Goal: Information Seeking & Learning: Learn about a topic

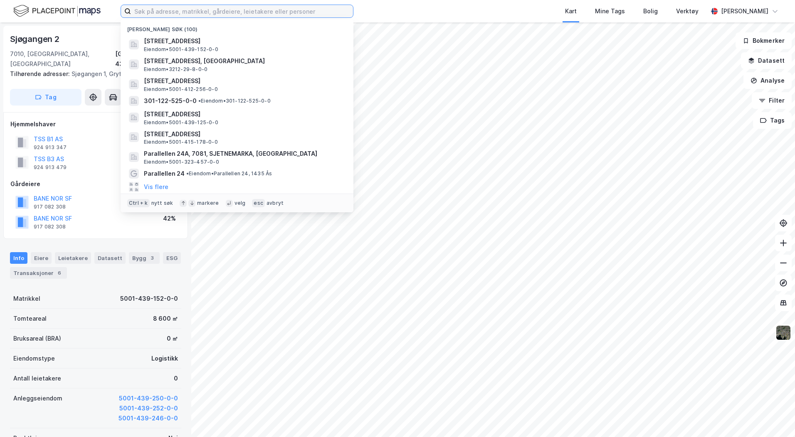
click at [159, 13] on input at bounding box center [242, 11] width 222 height 12
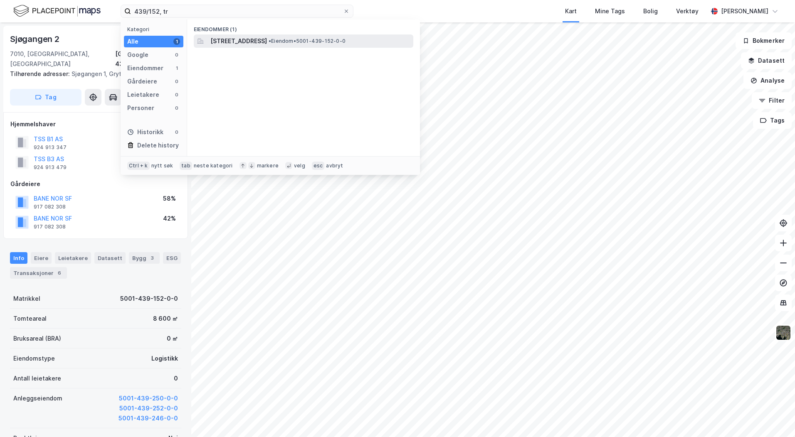
click at [242, 38] on span "[STREET_ADDRESS]" at bounding box center [238, 41] width 57 height 10
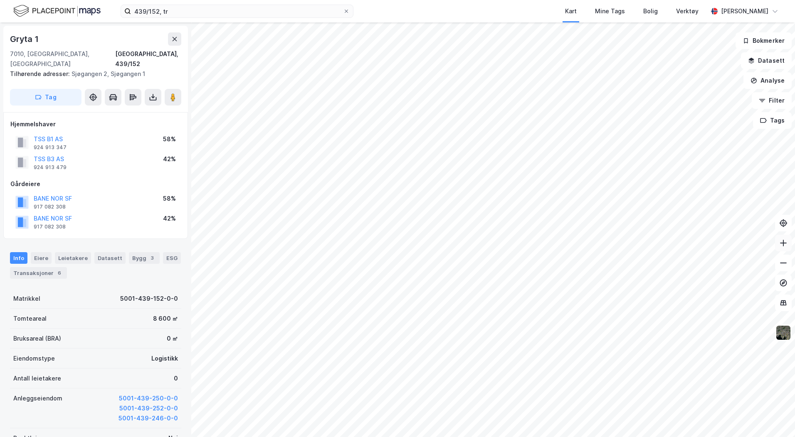
click at [782, 249] on button at bounding box center [783, 243] width 17 height 17
click at [782, 248] on button at bounding box center [783, 243] width 17 height 17
click at [153, 93] on icon at bounding box center [153, 97] width 8 height 8
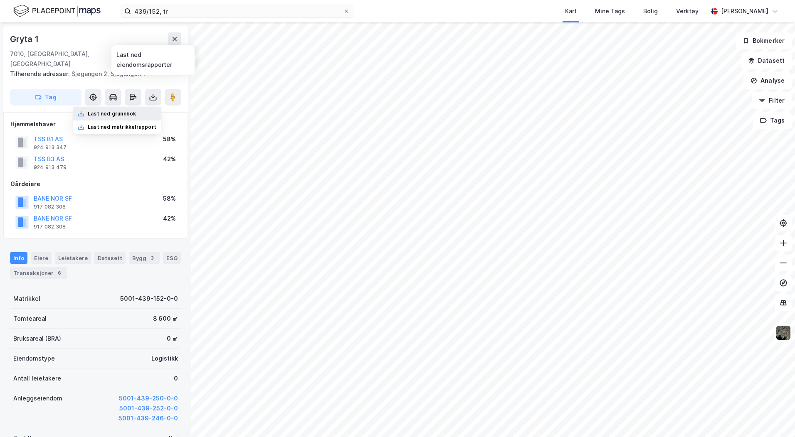
click at [114, 111] on div "Last ned grunnbok" at bounding box center [112, 114] width 48 height 7
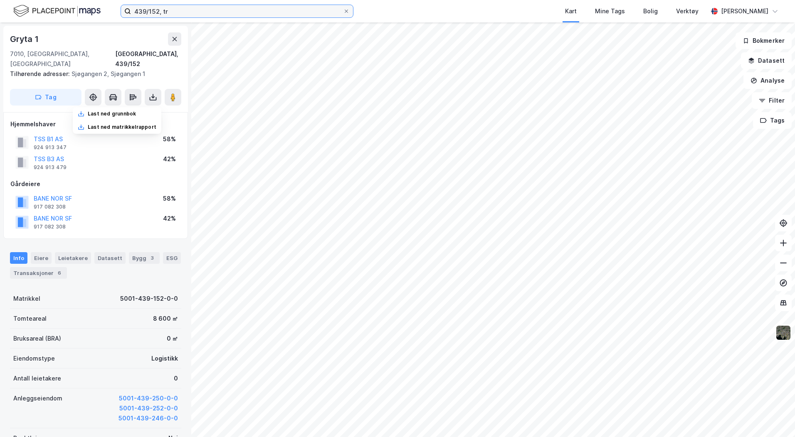
drag, startPoint x: 172, startPoint y: 11, endPoint x: 57, endPoint y: 4, distance: 115.4
click at [57, 4] on div "439/152, tr Kart Mine Tags Bolig Verktøy [PERSON_NAME]" at bounding box center [397, 11] width 795 height 22
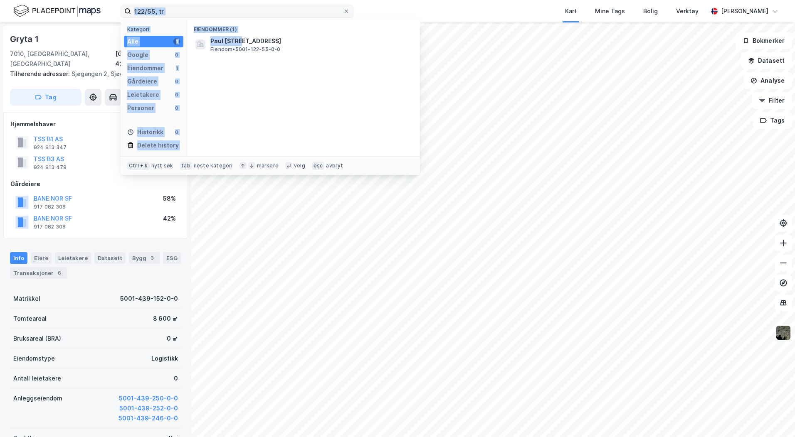
drag, startPoint x: 241, startPoint y: 43, endPoint x: 176, endPoint y: 15, distance: 71.0
click at [176, 15] on div "122/55, tr Kategori Alle 1 Google 0 Eiendommer 1 Gårdeiere 0 Leietakere 0 Perso…" at bounding box center [237, 11] width 233 height 13
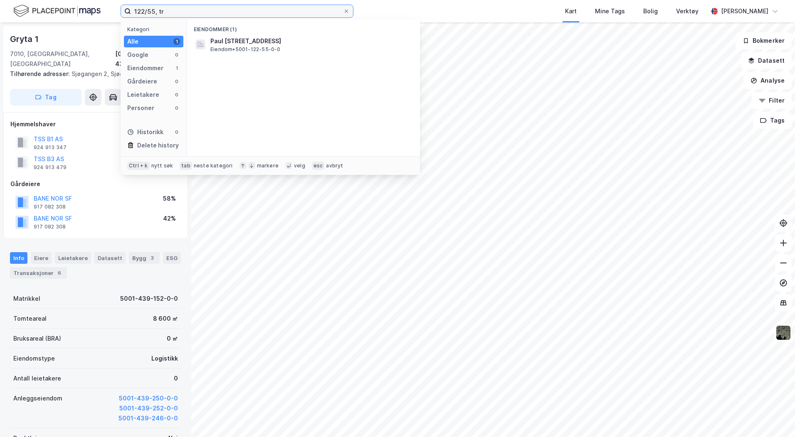
click at [173, 12] on input "122/55, tr" at bounding box center [237, 11] width 212 height 12
type input "[STREET_ADDRESS]"
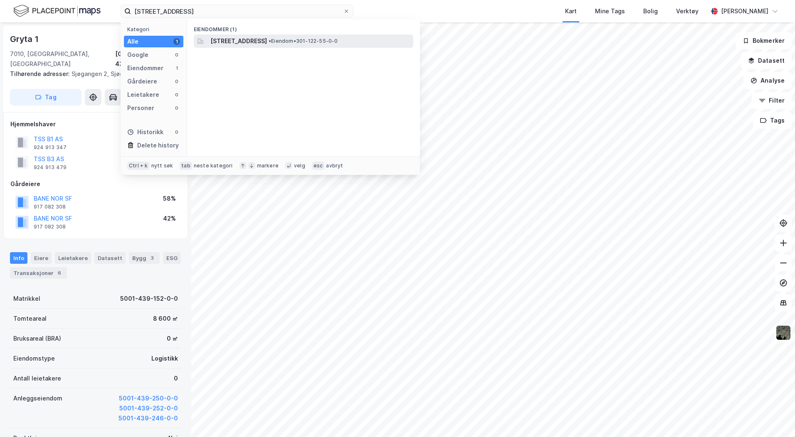
click at [261, 44] on span "[STREET_ADDRESS]" at bounding box center [238, 41] width 57 height 10
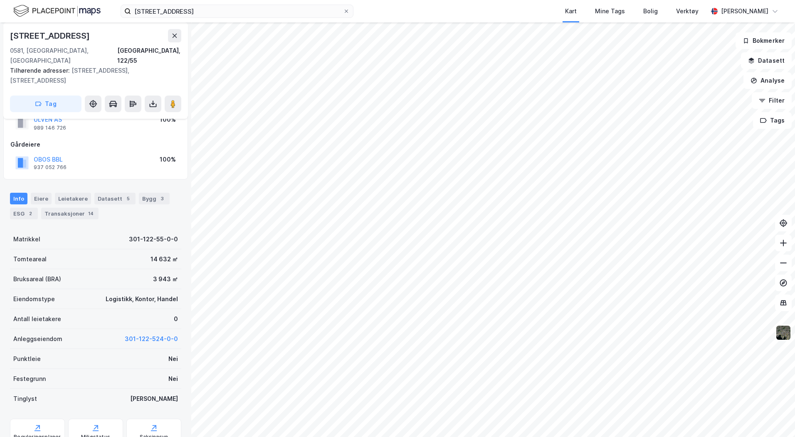
scroll to position [45, 0]
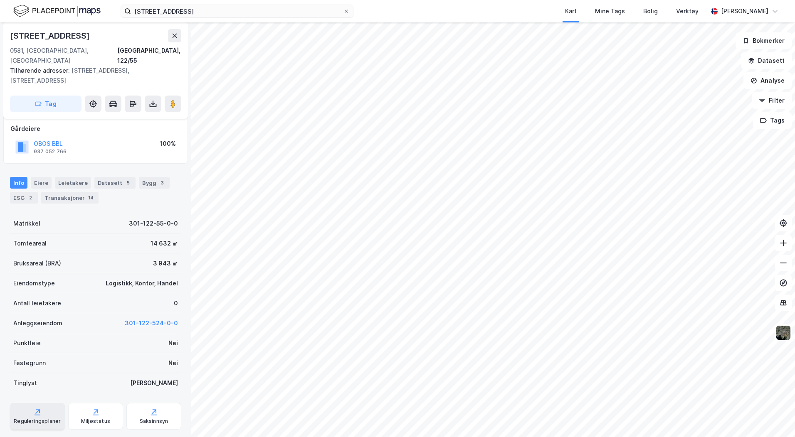
click at [37, 418] on div "Reguleringsplaner" at bounding box center [37, 421] width 47 height 7
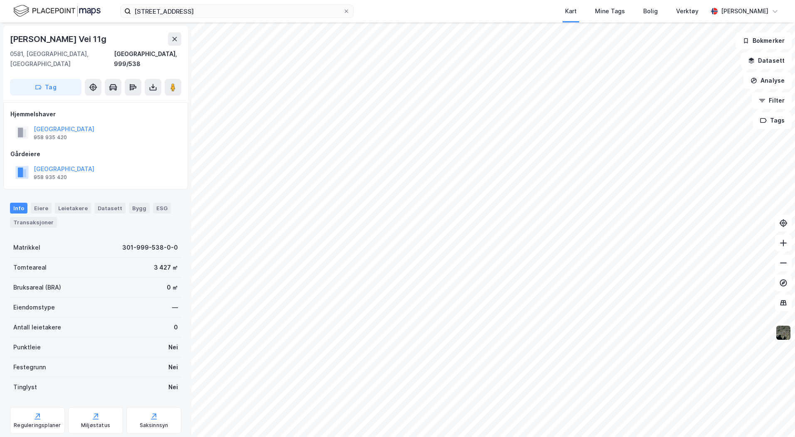
scroll to position [1, 0]
click at [0, 0] on button "[GEOGRAPHIC_DATA]" at bounding box center [0, 0] width 0 height 0
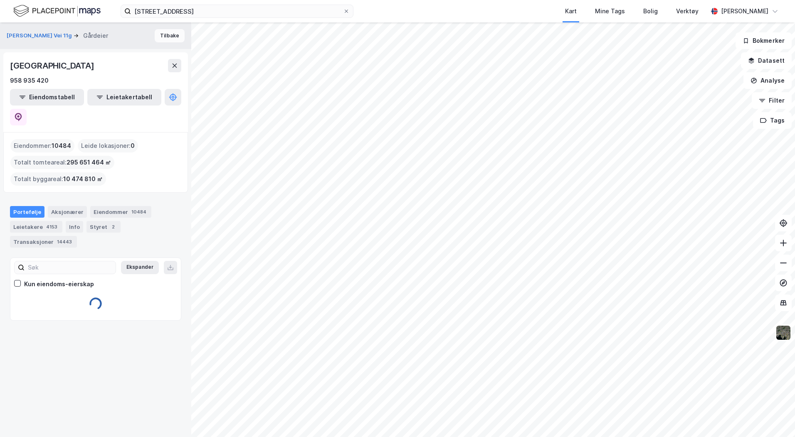
click at [159, 33] on button "Tilbake" at bounding box center [170, 35] width 30 height 13
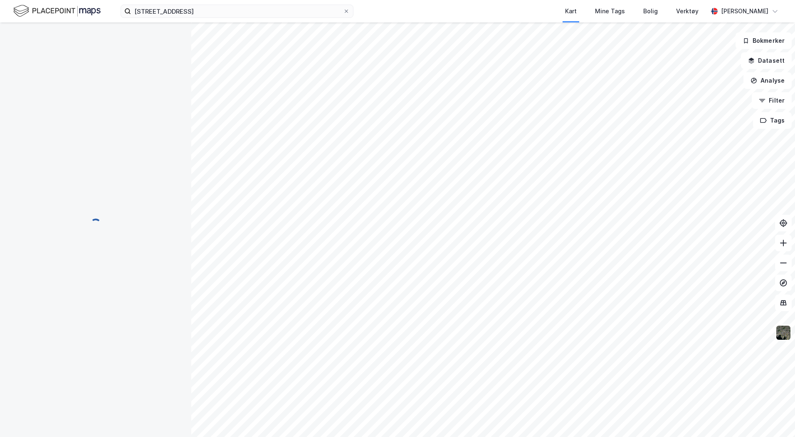
scroll to position [1, 0]
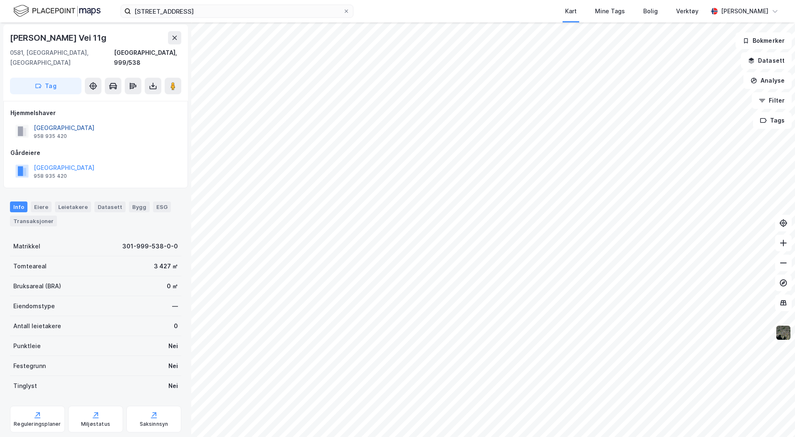
click at [0, 0] on button "[GEOGRAPHIC_DATA]" at bounding box center [0, 0] width 0 height 0
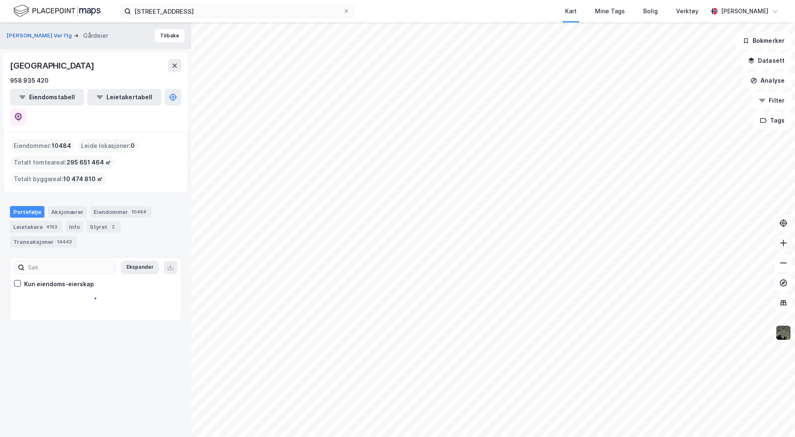
click at [785, 244] on icon at bounding box center [783, 243] width 8 height 8
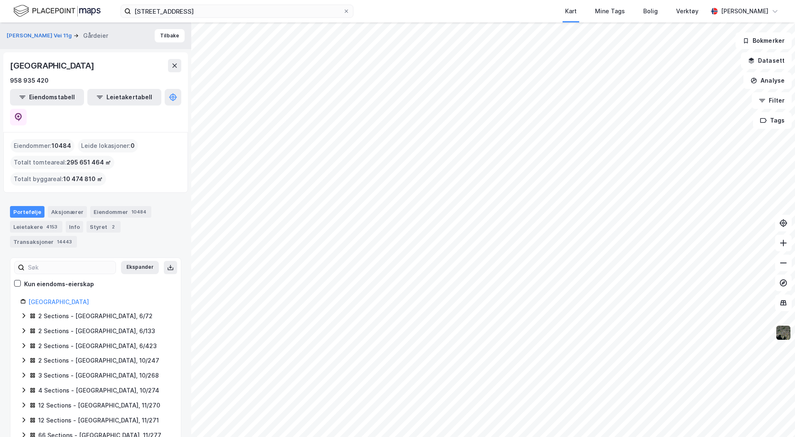
click at [557, 14] on div "122/55, oslo Kart Mine Tags Bolig Verktøy [PERSON_NAME] [GEOGRAPHIC_DATA][PERSO…" at bounding box center [397, 218] width 795 height 437
click at [627, 0] on html "122/55, oslo Kart Mine Tags Bolig Verktøy [PERSON_NAME] [GEOGRAPHIC_DATA][PERSO…" at bounding box center [397, 218] width 795 height 437
click at [780, 246] on icon at bounding box center [783, 243] width 8 height 8
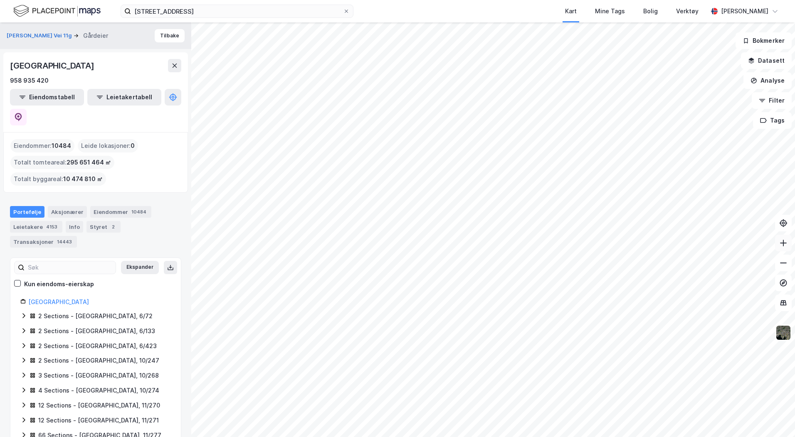
click at [780, 246] on icon at bounding box center [783, 243] width 8 height 8
click at [169, 37] on button "Tilbake" at bounding box center [170, 35] width 30 height 13
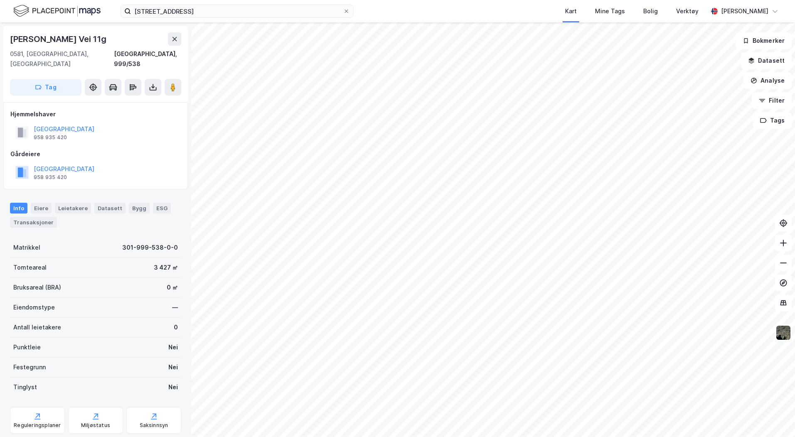
scroll to position [1, 0]
click at [0, 0] on button "[GEOGRAPHIC_DATA]" at bounding box center [0, 0] width 0 height 0
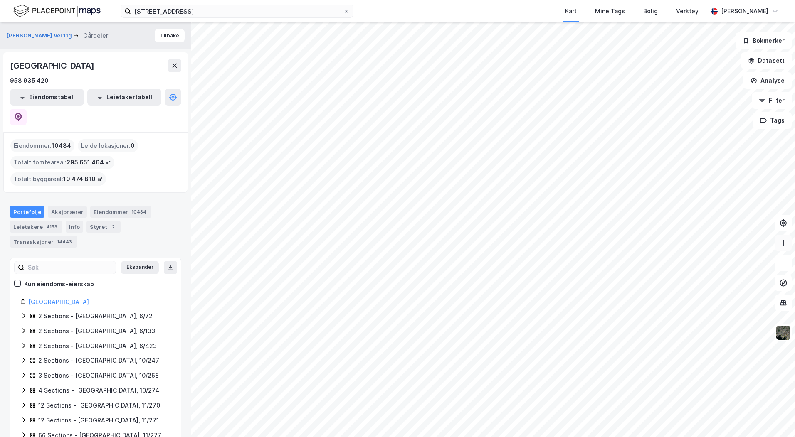
click at [780, 247] on icon at bounding box center [783, 243] width 8 height 8
click at [590, 0] on html "122/55, oslo Kart Mine Tags Bolig Verktøy [PERSON_NAME] [GEOGRAPHIC_DATA][PERSO…" at bounding box center [397, 218] width 795 height 437
click at [627, 6] on div "122/55, oslo Kart Mine Tags Bolig Verktøy [PERSON_NAME] [GEOGRAPHIC_DATA][PERSO…" at bounding box center [397, 218] width 795 height 437
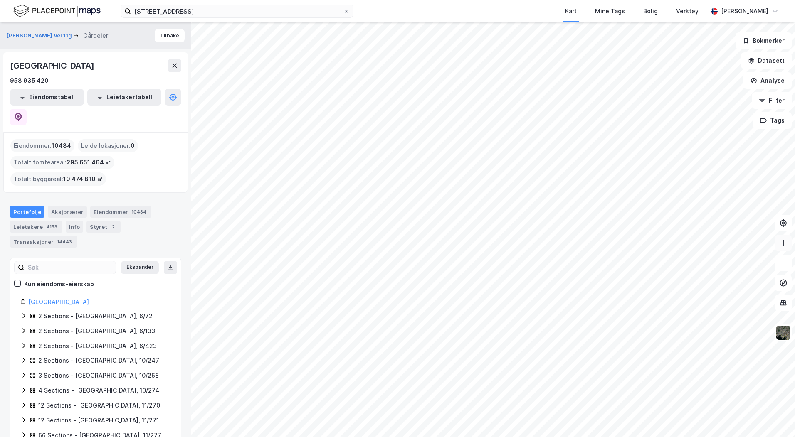
click at [784, 244] on icon at bounding box center [783, 243] width 8 height 8
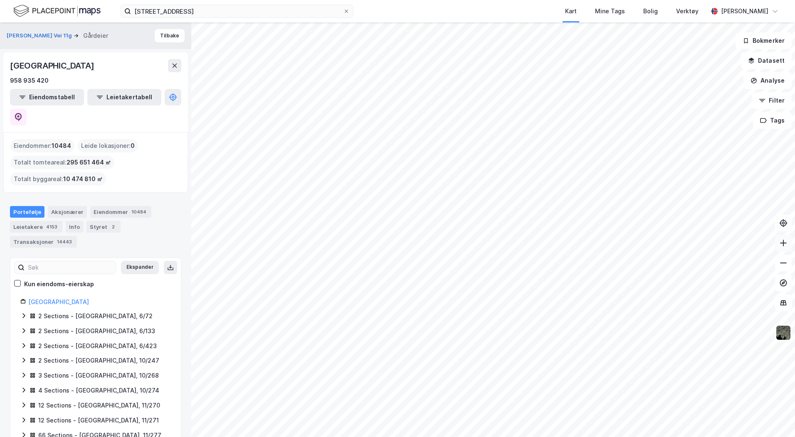
click at [787, 242] on button at bounding box center [783, 243] width 17 height 17
click at [782, 244] on icon at bounding box center [783, 243] width 8 height 8
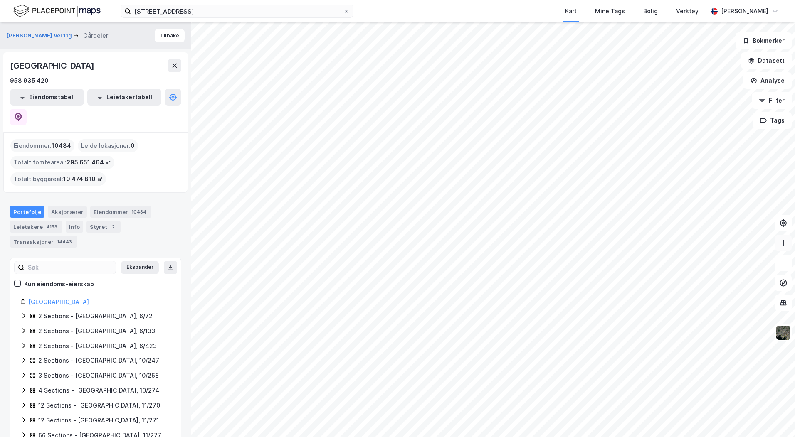
click at [782, 244] on icon at bounding box center [783, 243] width 8 height 8
click at [785, 242] on icon at bounding box center [783, 243] width 8 height 8
click at [783, 245] on icon at bounding box center [783, 243] width 1 height 7
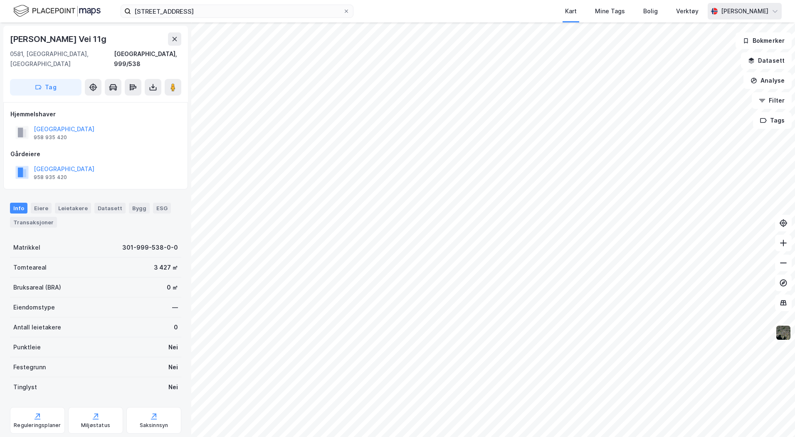
scroll to position [1, 0]
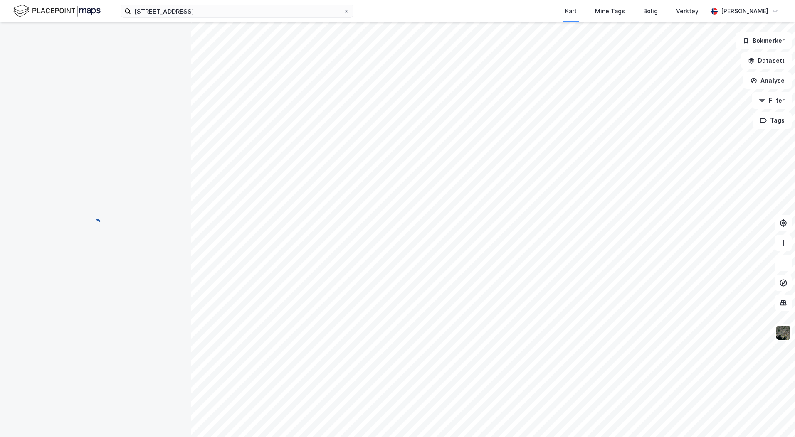
scroll to position [1, 0]
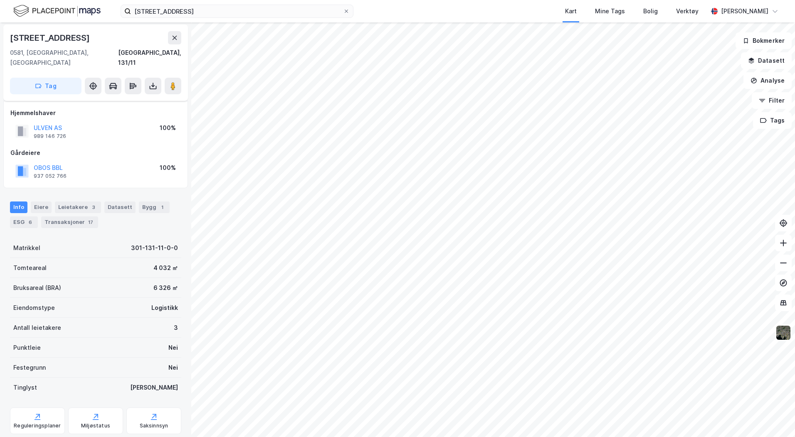
scroll to position [15, 0]
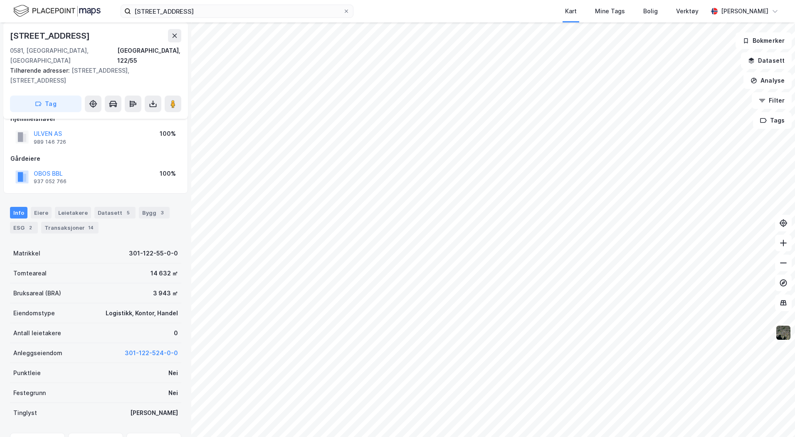
scroll to position [15, 0]
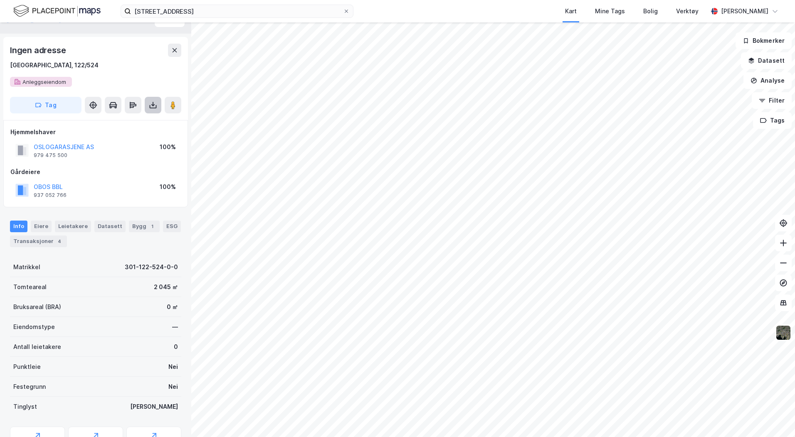
click at [157, 105] on icon at bounding box center [153, 105] width 8 height 8
click at [133, 119] on div "Last ned grunnbok" at bounding box center [112, 121] width 48 height 7
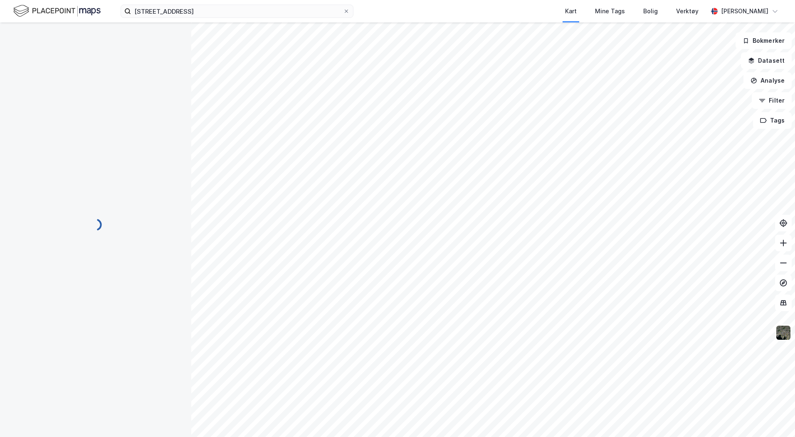
scroll to position [15, 0]
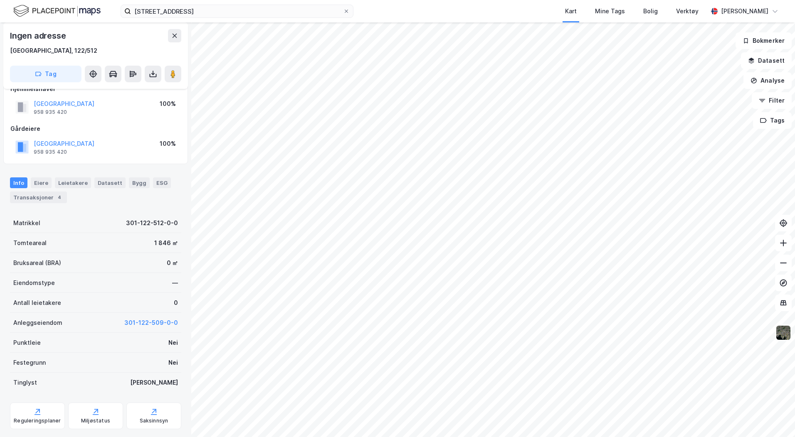
click at [782, 338] on img at bounding box center [783, 333] width 16 height 16
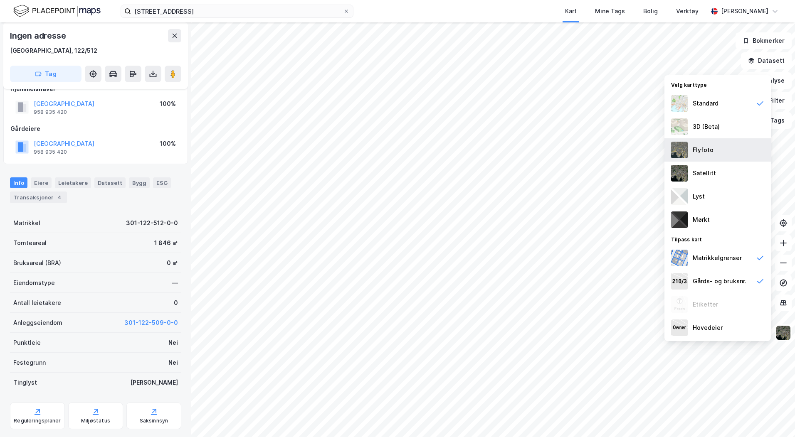
click at [714, 147] on div "Flyfoto" at bounding box center [717, 149] width 106 height 23
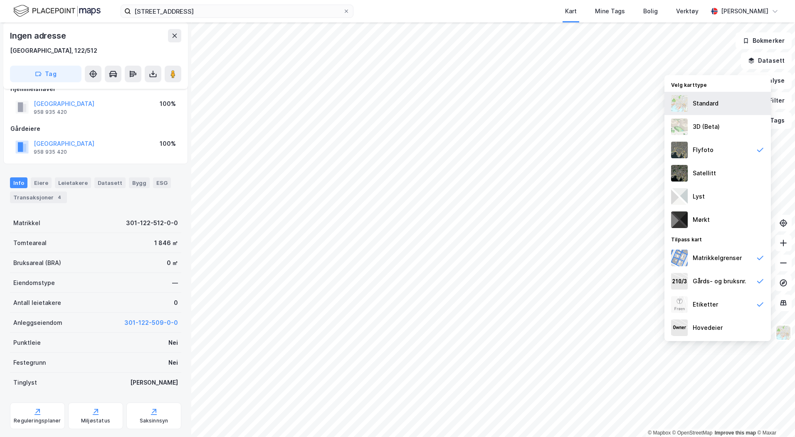
click at [680, 101] on img at bounding box center [679, 103] width 17 height 17
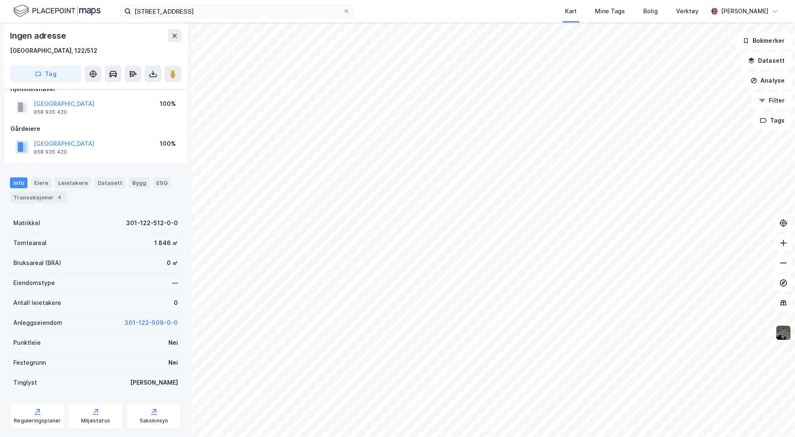
scroll to position [0, 0]
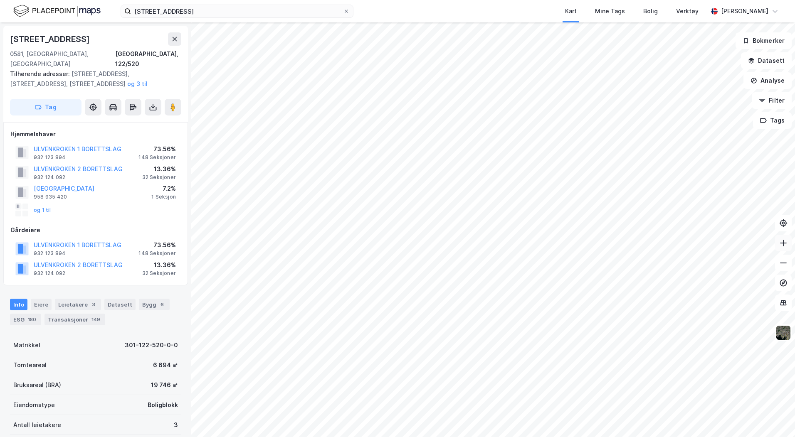
click at [783, 247] on button at bounding box center [783, 243] width 17 height 17
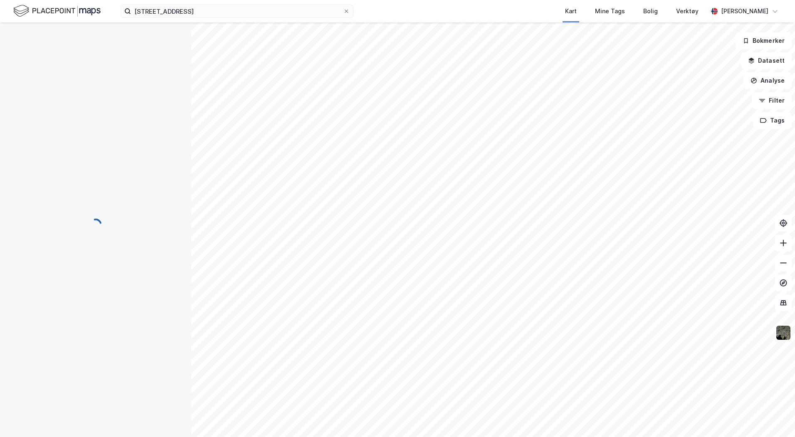
scroll to position [0, 0]
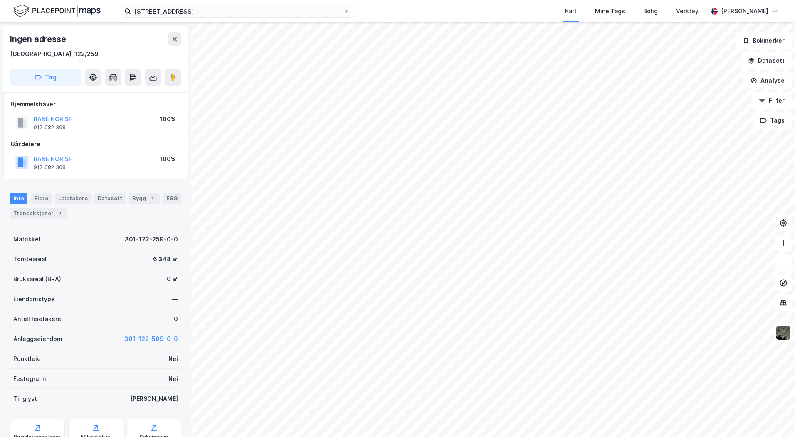
scroll to position [0, 0]
